Goal: Find specific page/section: Find specific page/section

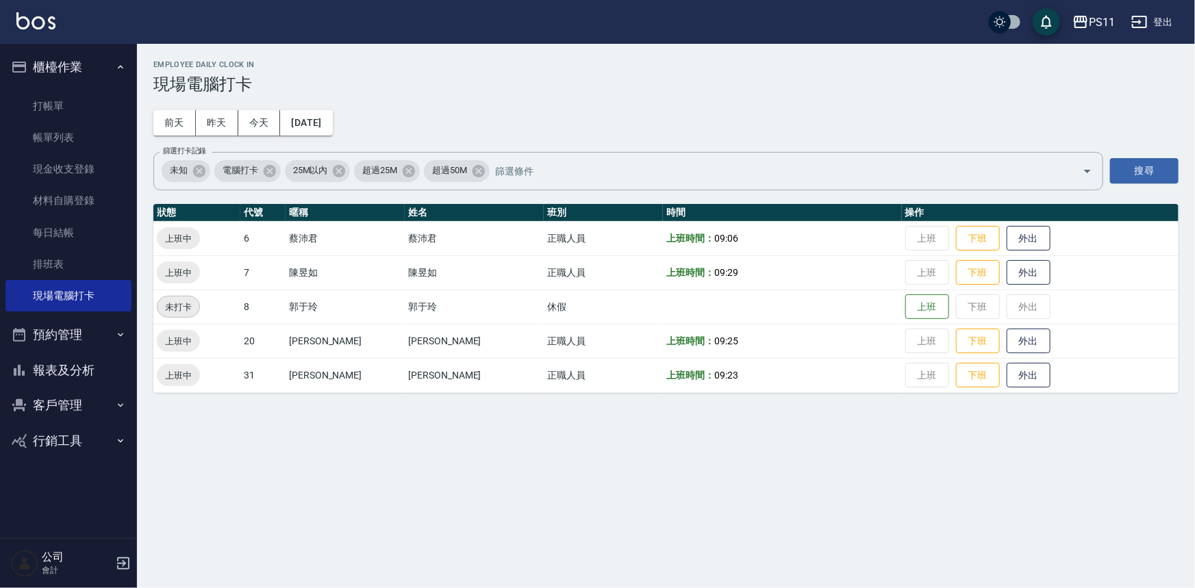
click at [121, 383] on button "報表及分析" at bounding box center [68, 371] width 126 height 36
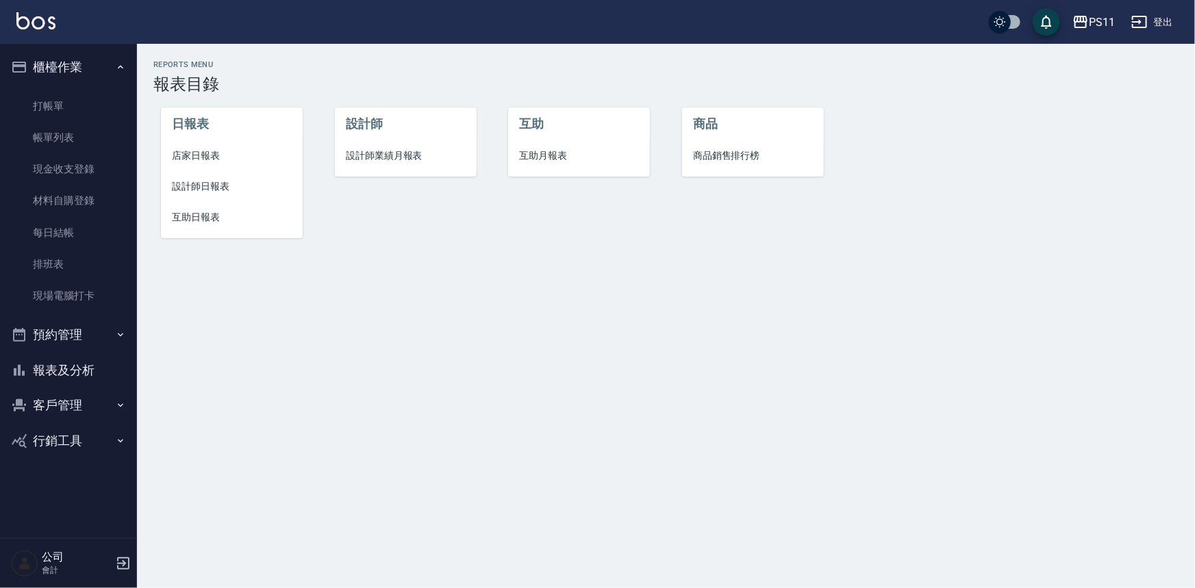
click at [221, 205] on li "互助日報表" at bounding box center [232, 217] width 142 height 31
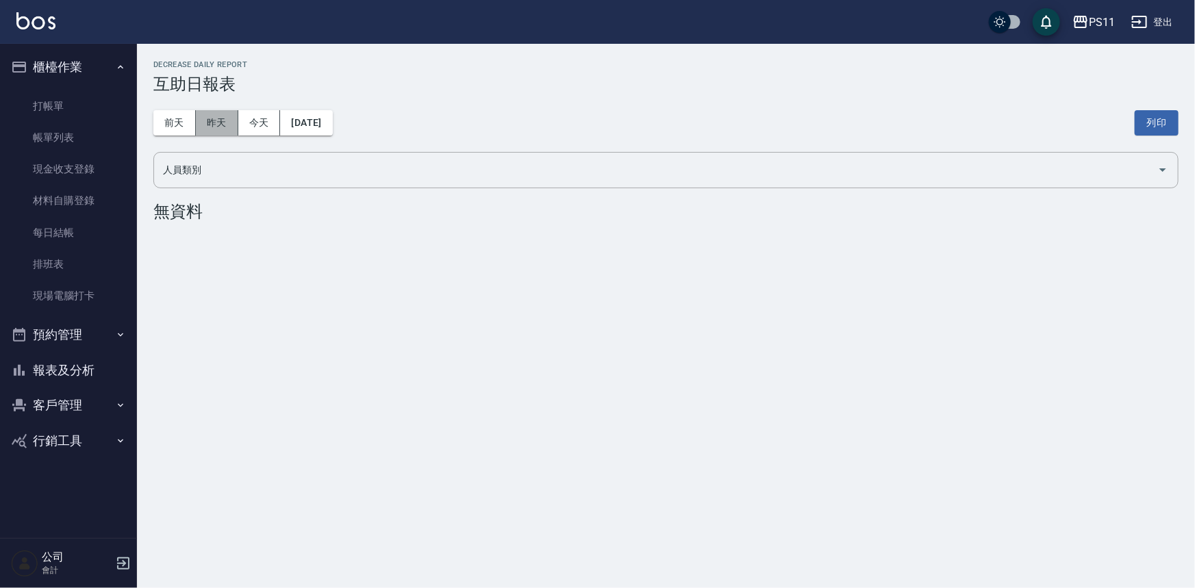
click at [223, 132] on button "昨天" at bounding box center [217, 122] width 42 height 25
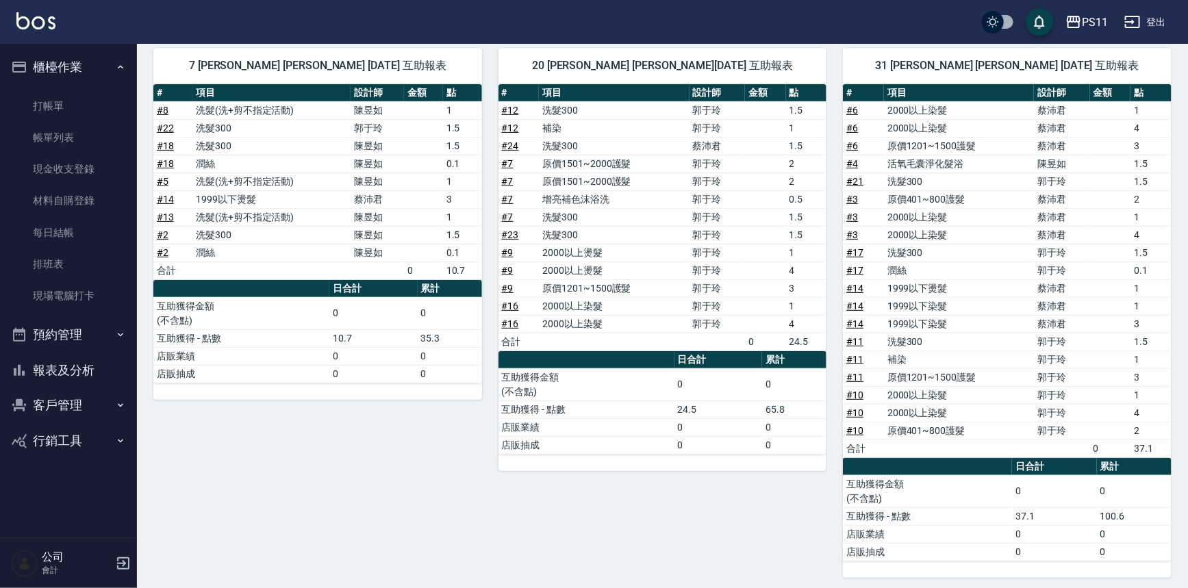
scroll to position [158, 0]
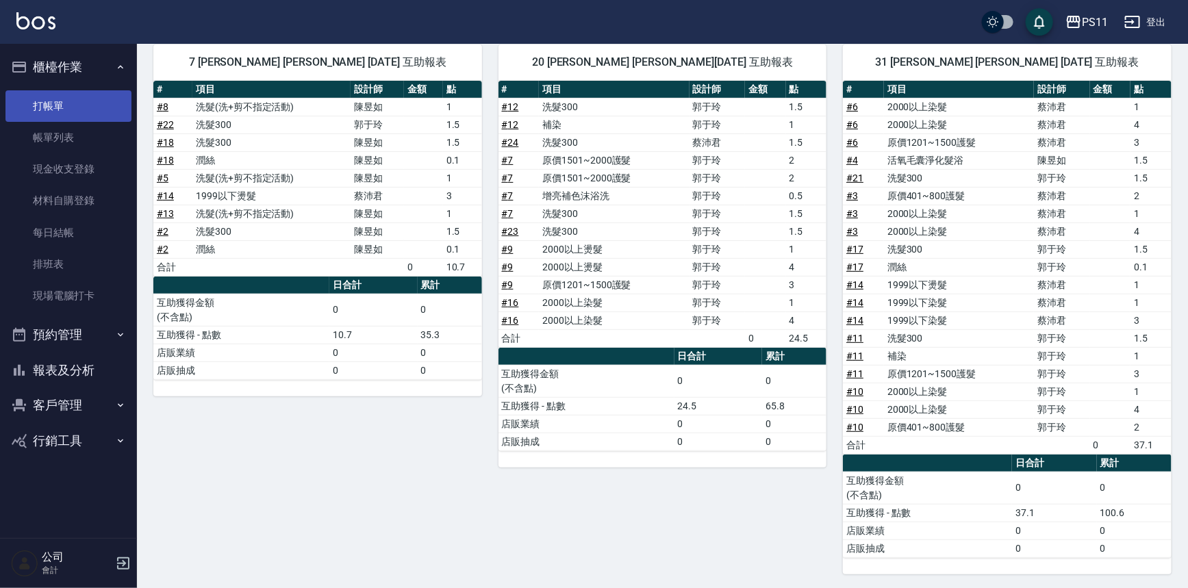
click at [99, 103] on link "打帳單" at bounding box center [68, 106] width 126 height 32
